Goal: Task Accomplishment & Management: Manage account settings

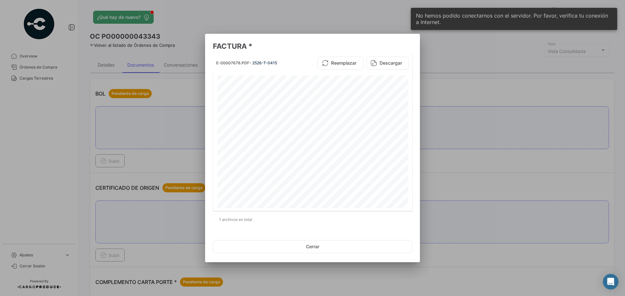
scroll to position [455, 0]
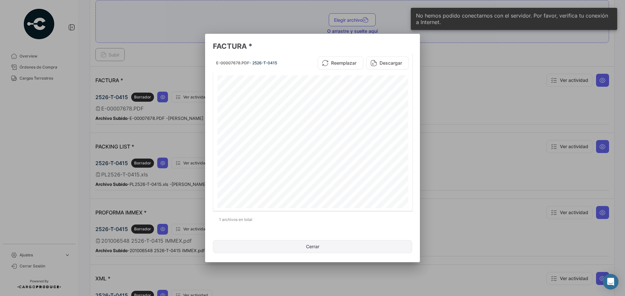
click at [265, 244] on button "Cerrar" at bounding box center [312, 246] width 199 height 13
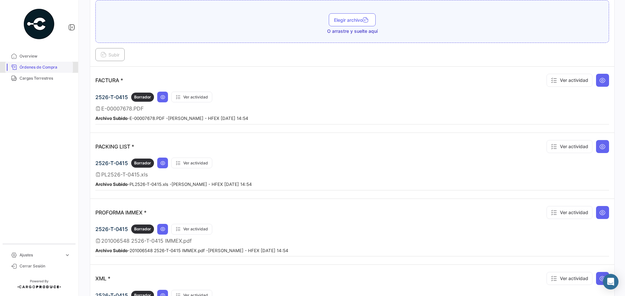
click at [36, 65] on span "Órdenes de Compra" at bounding box center [45, 67] width 51 height 6
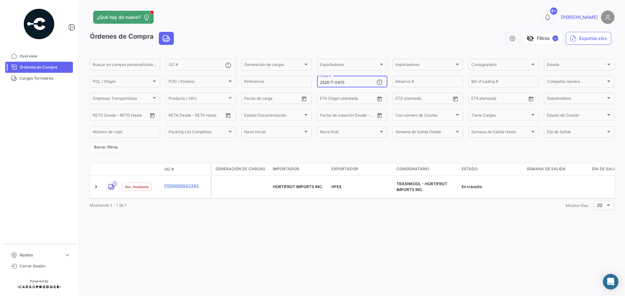
click at [354, 84] on input "2526-T-0415" at bounding box center [348, 82] width 57 height 5
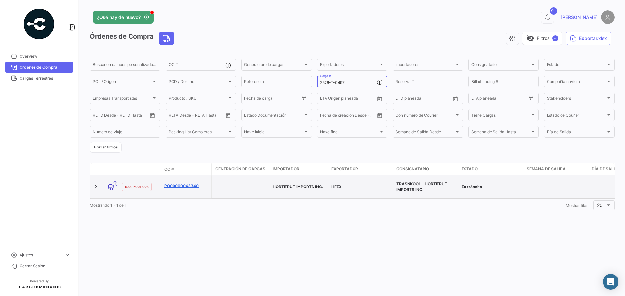
type input "2526-T-0497"
click at [185, 184] on link "PO00000043340" at bounding box center [186, 186] width 44 height 6
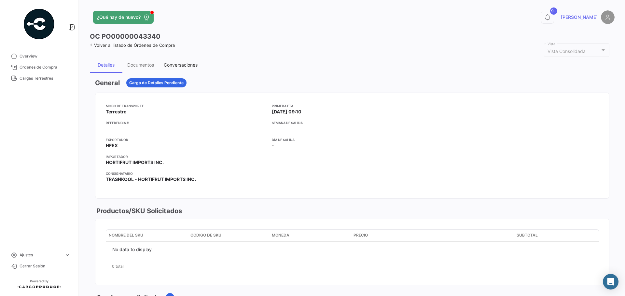
click at [187, 64] on div "Conversaciones" at bounding box center [181, 65] width 34 height 6
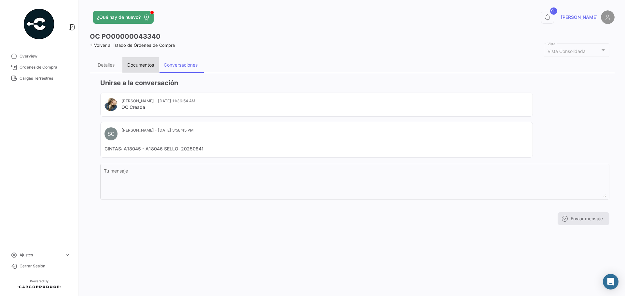
click at [148, 66] on div "Documentos" at bounding box center [140, 65] width 27 height 6
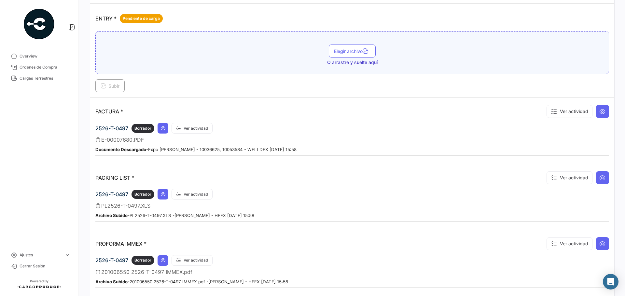
scroll to position [488, 0]
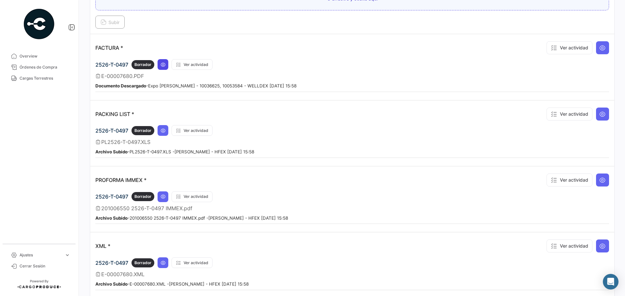
click at [163, 66] on icon at bounding box center [162, 64] width 5 height 5
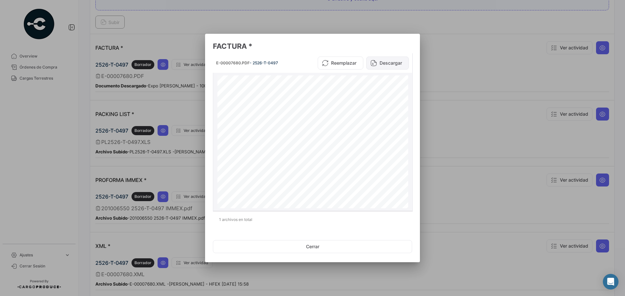
click at [382, 60] on button "Descargar" at bounding box center [387, 63] width 43 height 13
click at [308, 244] on button "Cerrar" at bounding box center [312, 246] width 199 height 13
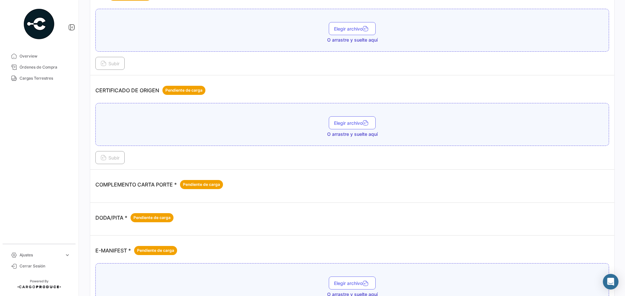
scroll to position [0, 0]
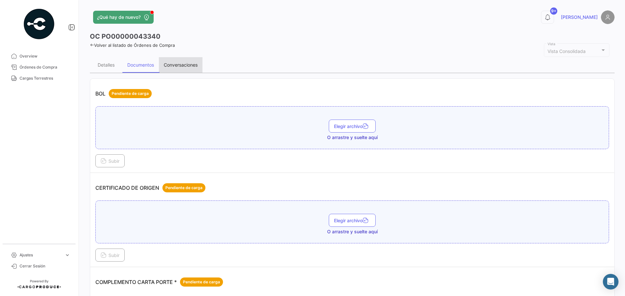
click at [182, 67] on div "Conversaciones" at bounding box center [181, 65] width 34 height 6
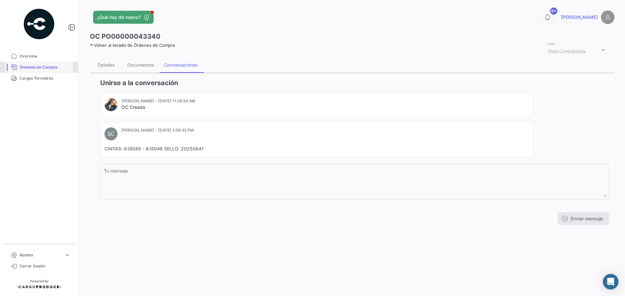
click at [46, 68] on span "Órdenes de Compra" at bounding box center [45, 67] width 51 height 6
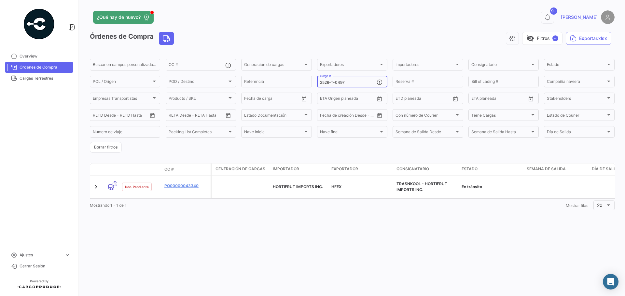
click at [356, 83] on input "2526-T-0497" at bounding box center [348, 82] width 57 height 5
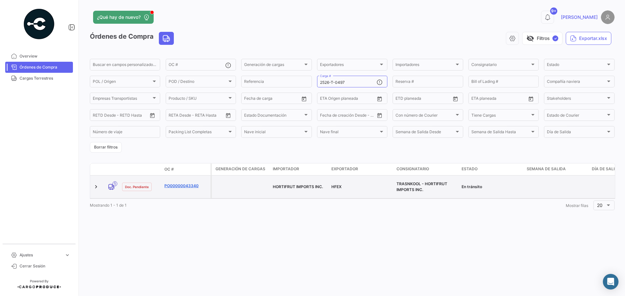
click at [173, 183] on link "PO00000043340" at bounding box center [186, 186] width 44 height 6
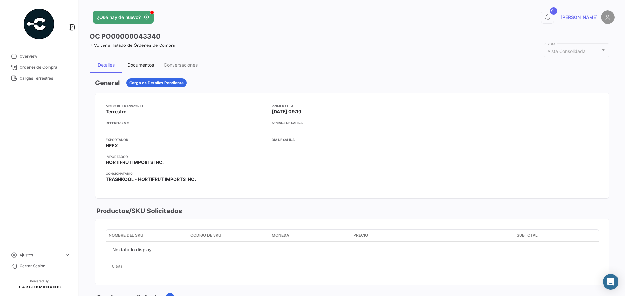
click at [146, 64] on div "Documentos" at bounding box center [140, 65] width 27 height 6
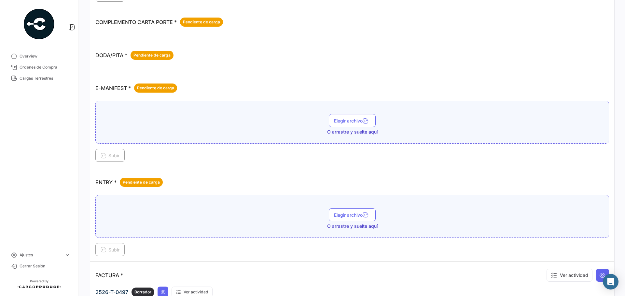
scroll to position [358, 0]
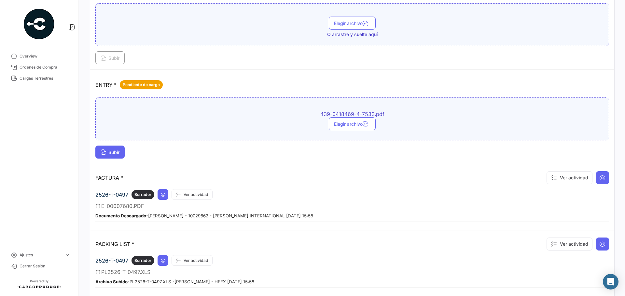
click at [116, 158] on button "Subir" at bounding box center [109, 152] width 29 height 13
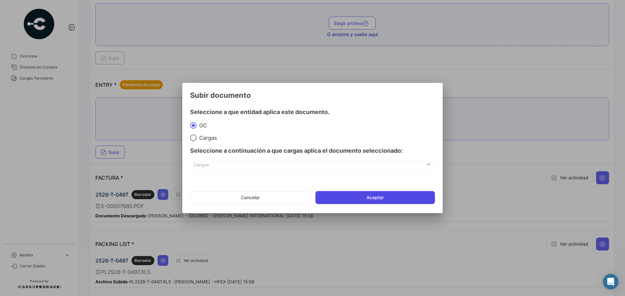
click at [335, 199] on button "Aceptar" at bounding box center [374, 197] width 119 height 13
